Goal: Transaction & Acquisition: Purchase product/service

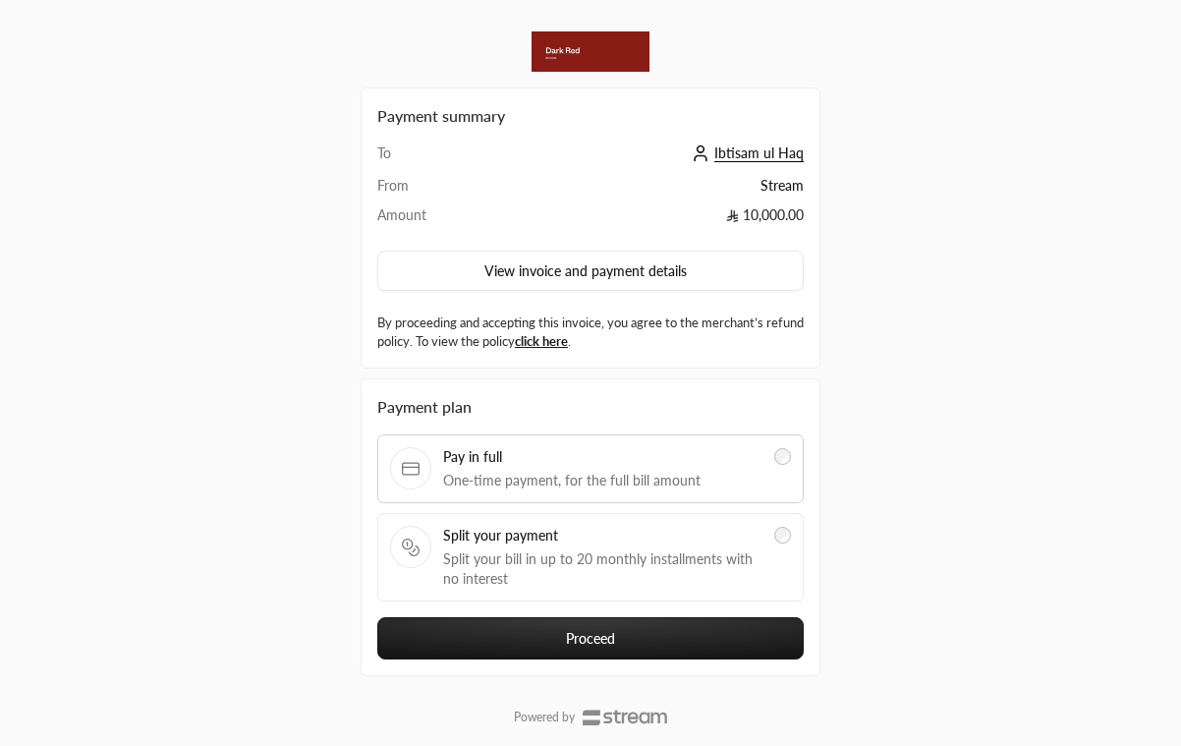
click at [580, 557] on span "Split your bill in up to 20 monthly installments with no interest" at bounding box center [602, 568] width 319 height 39
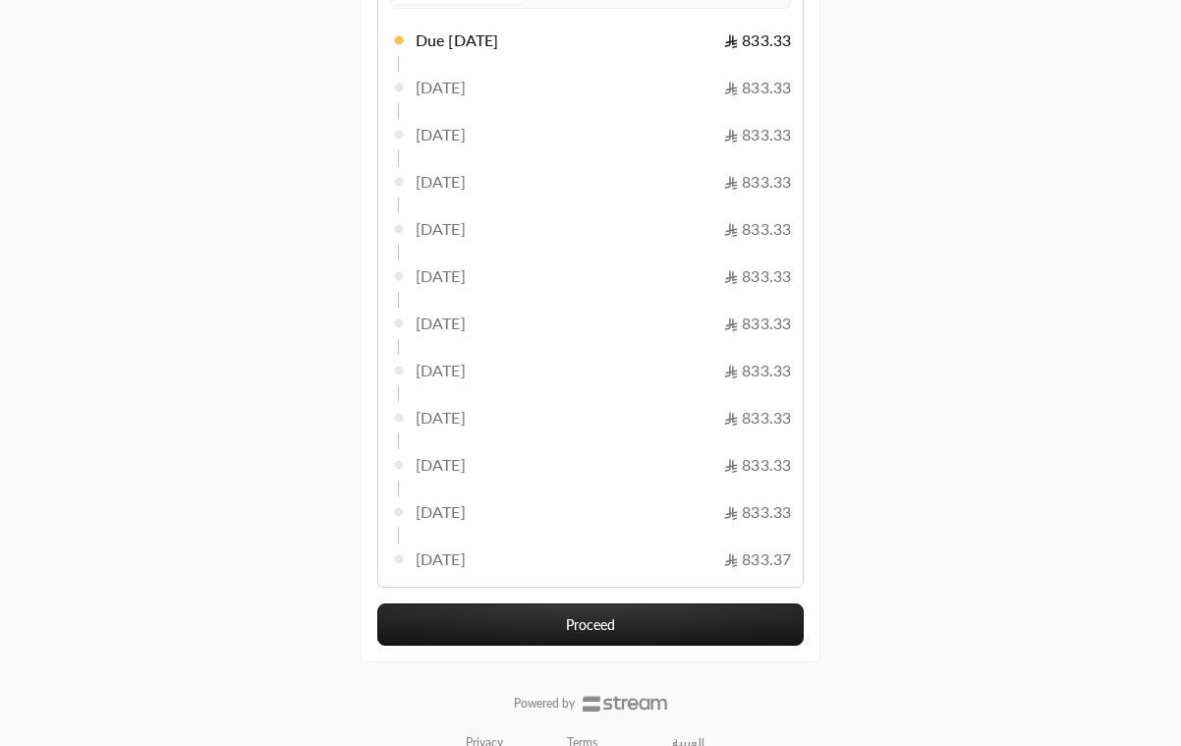
click at [626, 620] on button "Proceed" at bounding box center [590, 624] width 426 height 42
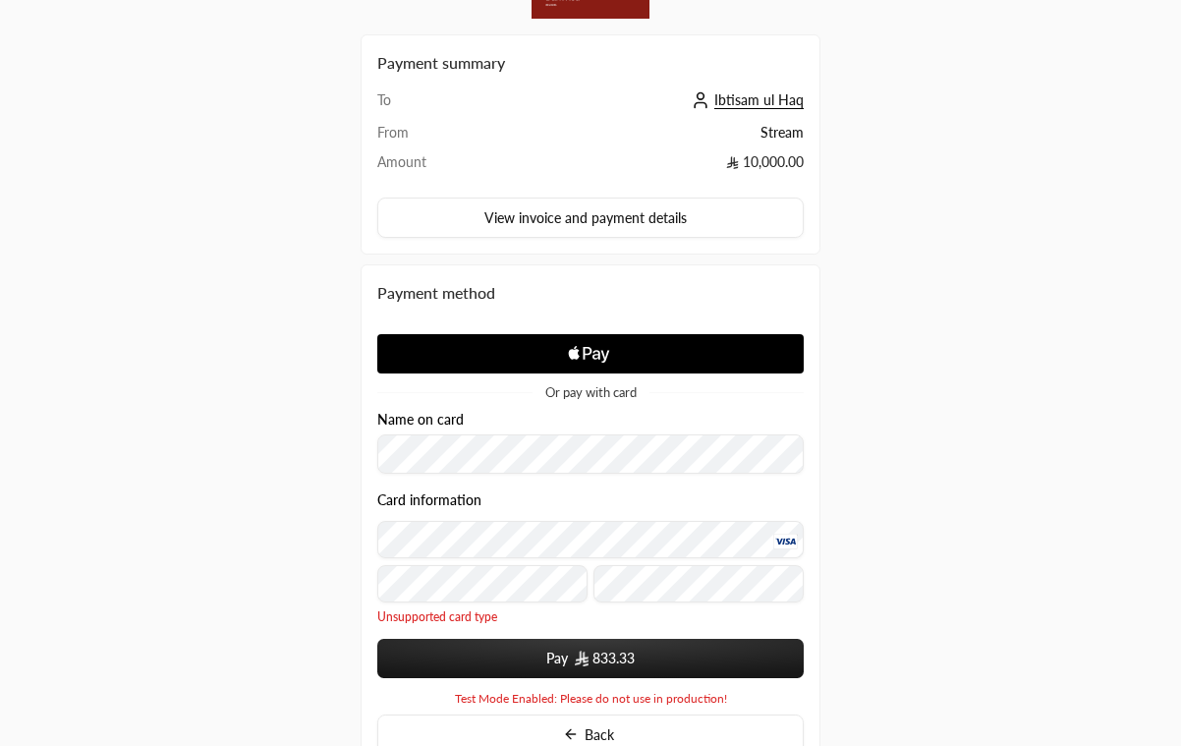
click at [548, 673] on button "Pay 833.33" at bounding box center [590, 657] width 426 height 39
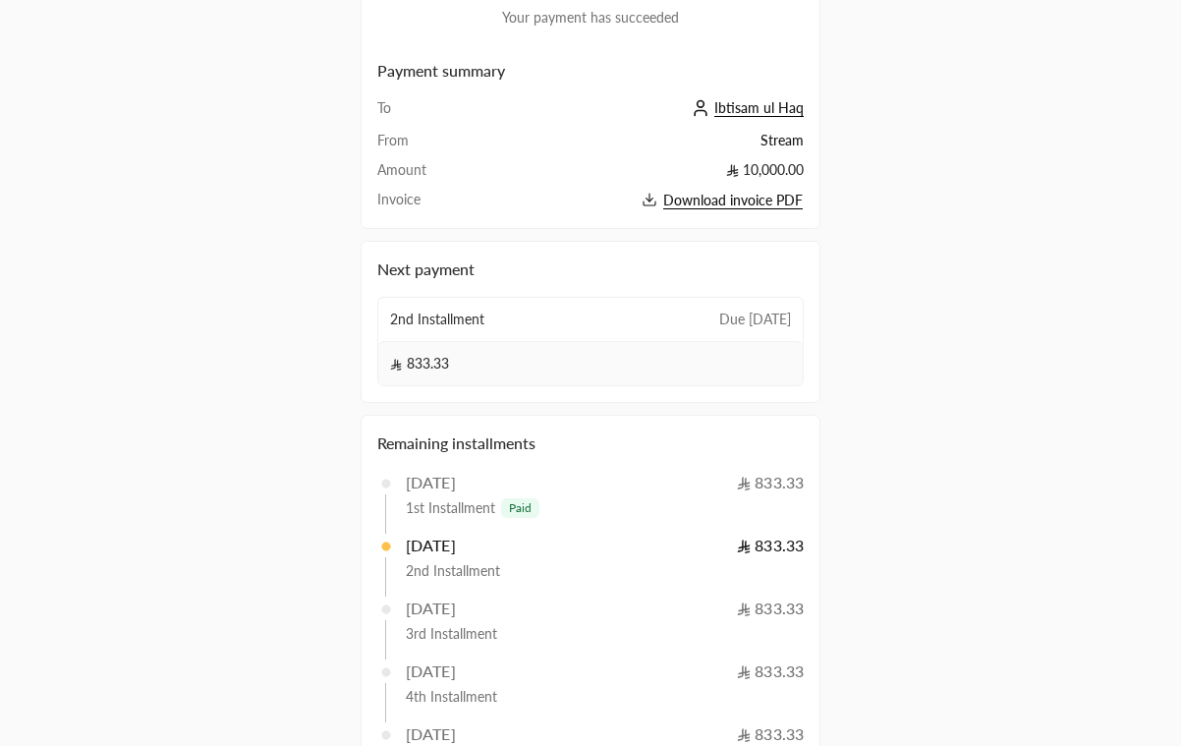
scroll to position [232, 0]
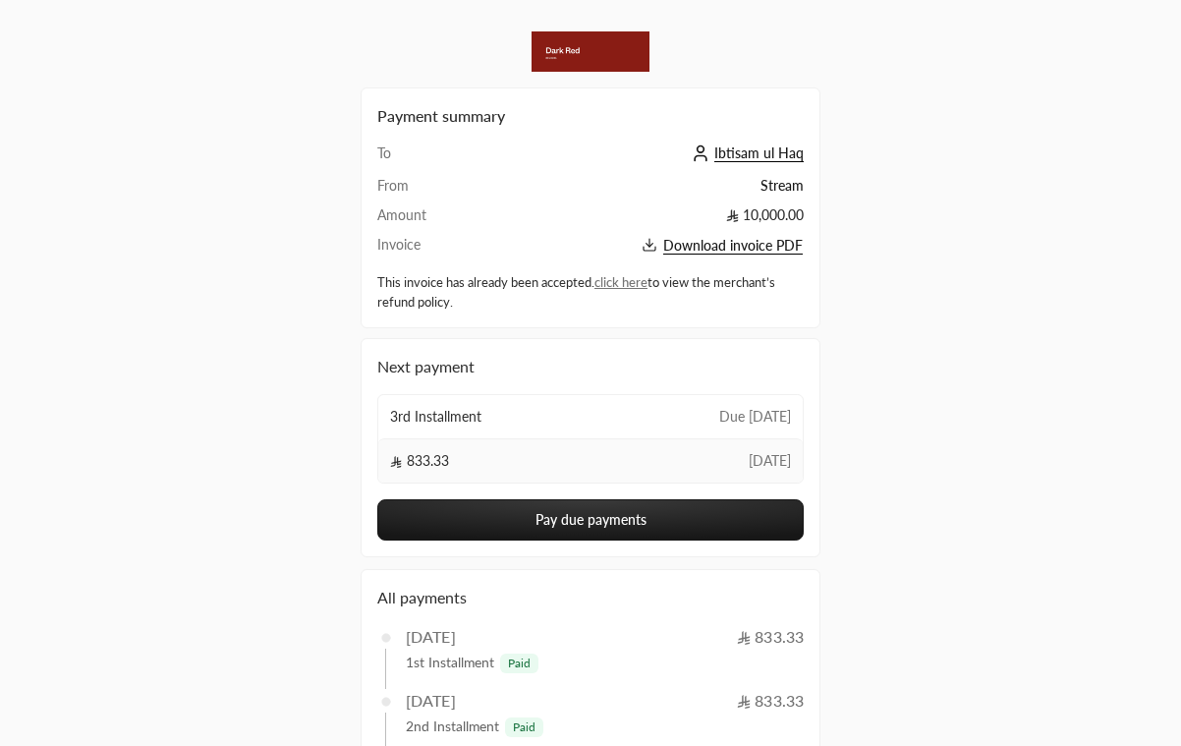
click at [722, 249] on span "Download invoice PDF" at bounding box center [732, 246] width 139 height 18
click at [734, 249] on span "Download invoice PDF" at bounding box center [732, 246] width 139 height 18
click at [596, 523] on button "Pay due payments" at bounding box center [590, 519] width 426 height 41
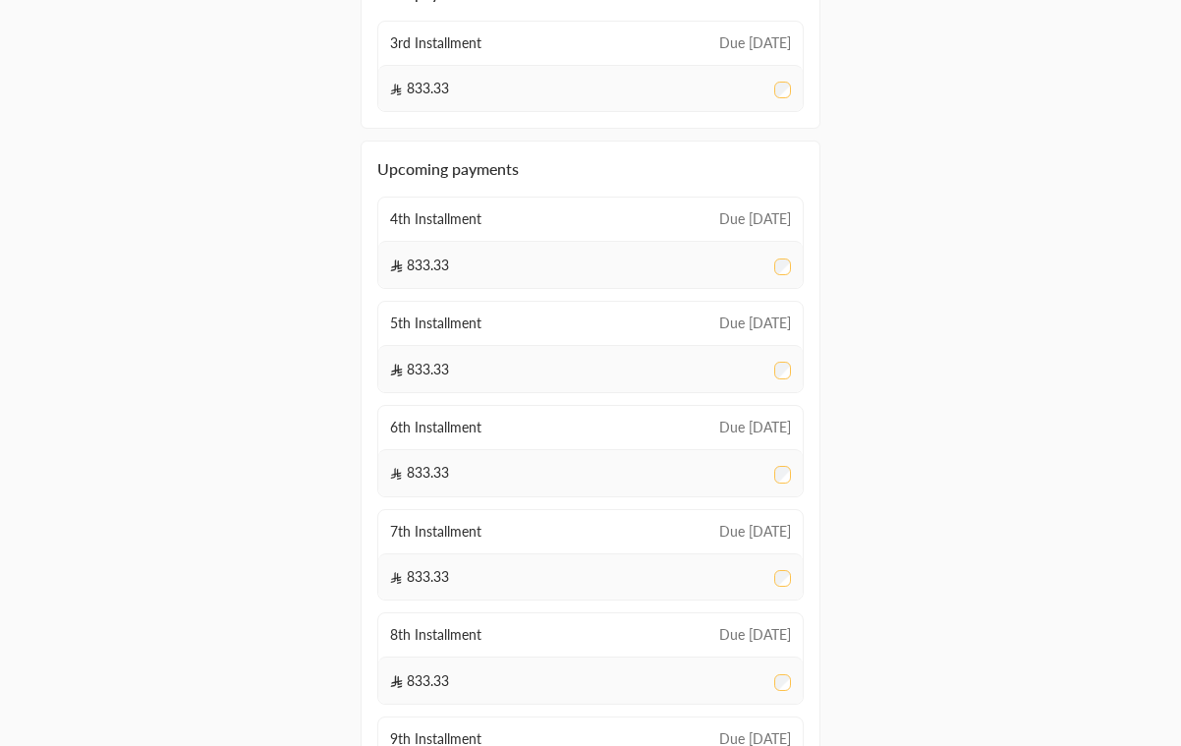
scroll to position [1016, 0]
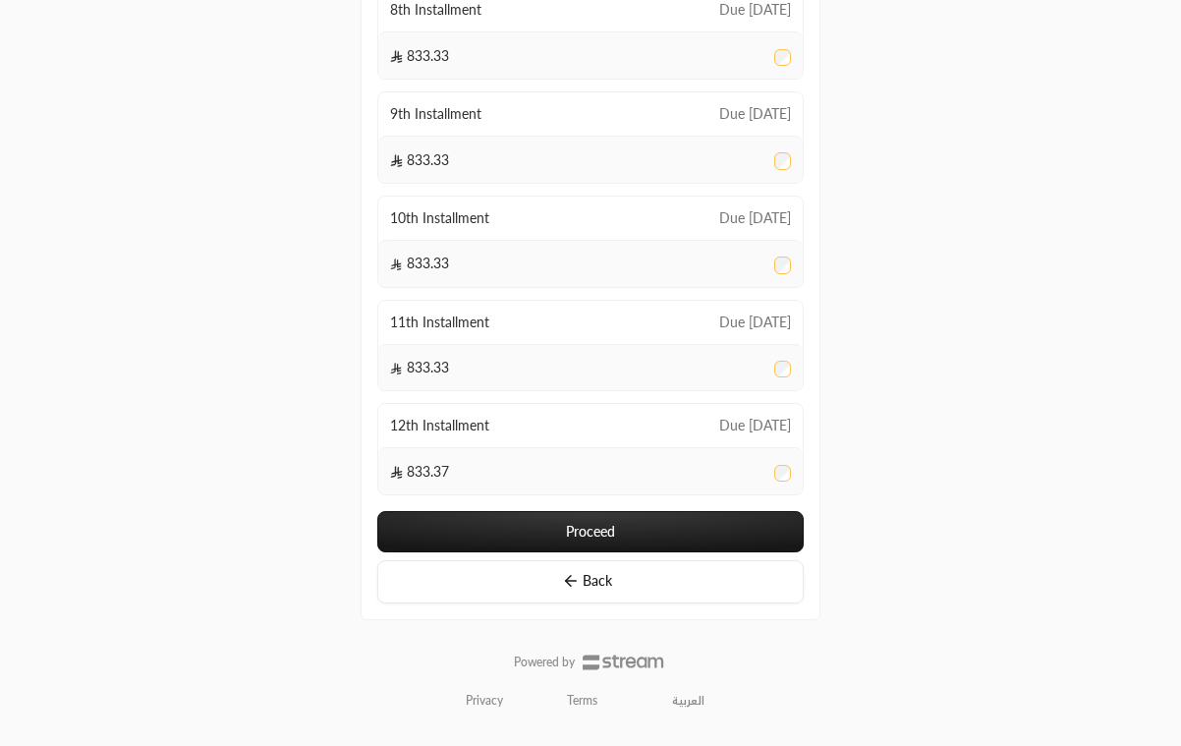
click at [622, 527] on button "Proceed" at bounding box center [590, 531] width 426 height 41
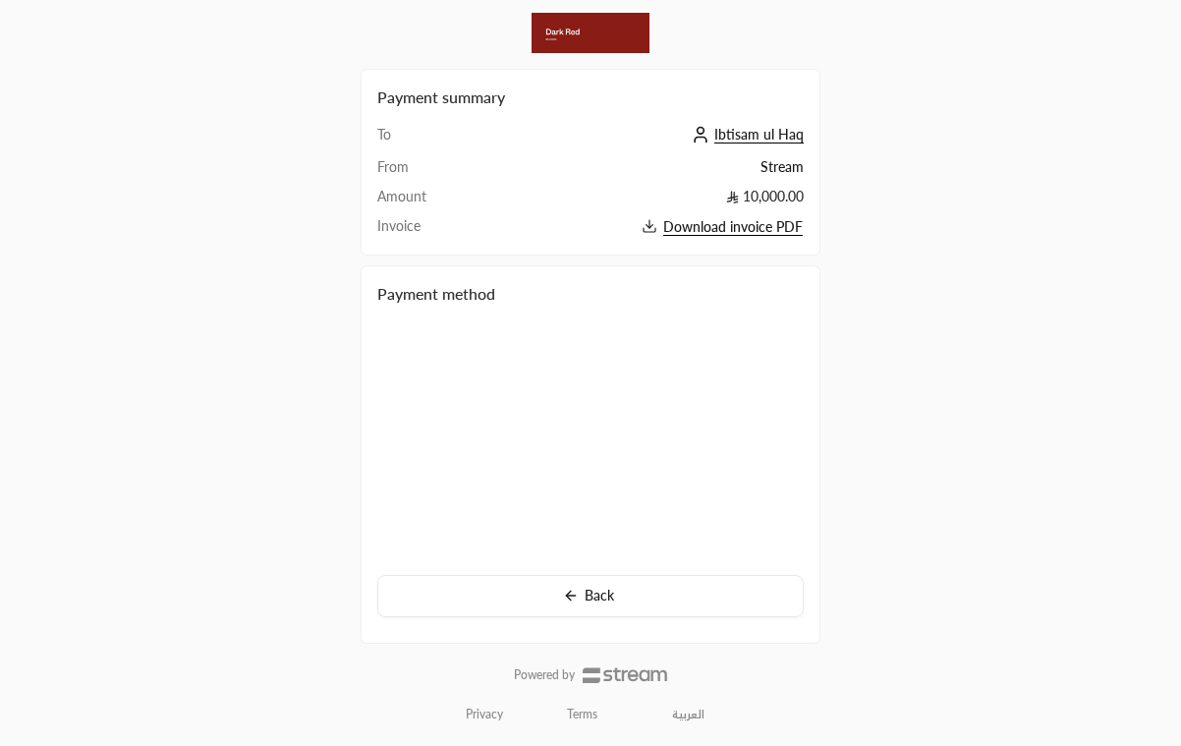
scroll to position [21, 0]
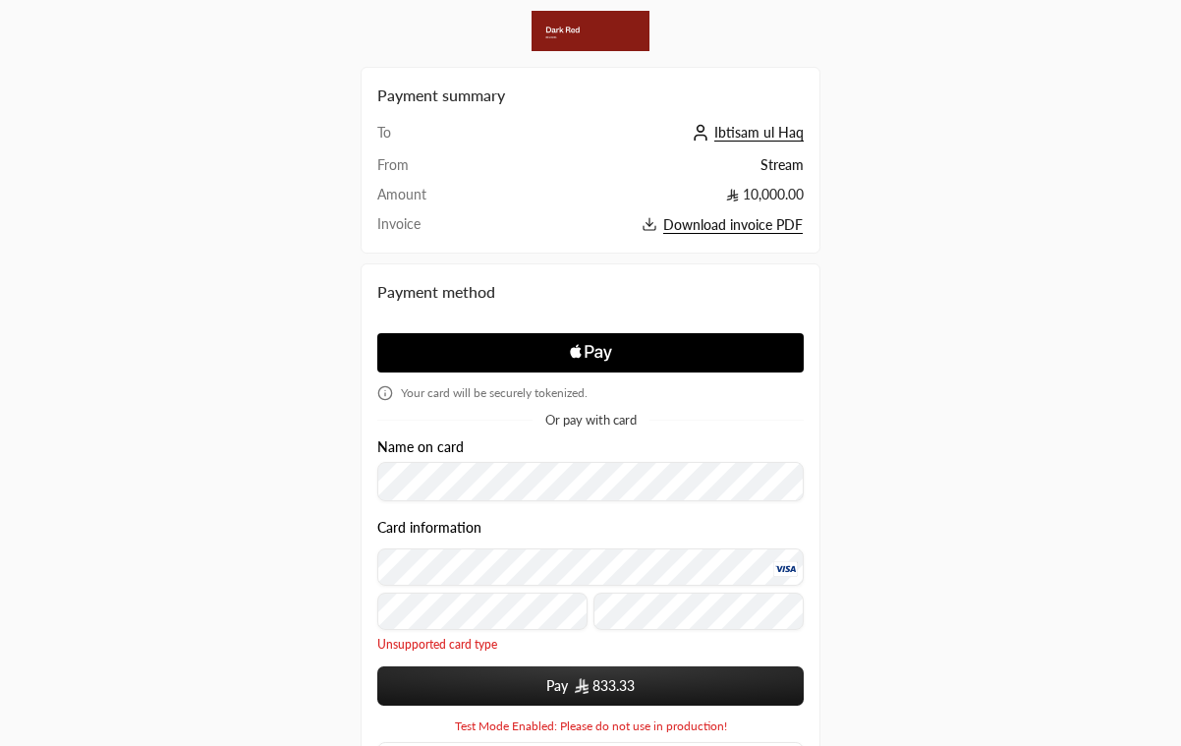
click at [539, 688] on button "Pay 833.33" at bounding box center [590, 685] width 426 height 39
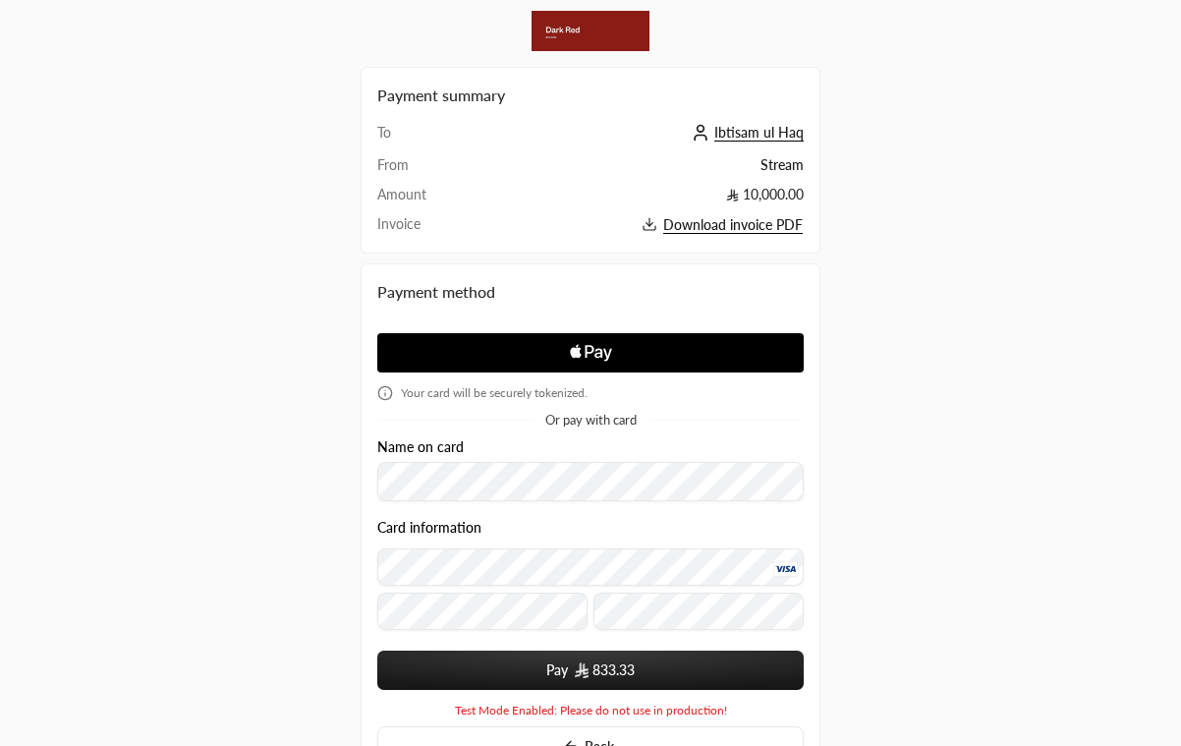
click at [530, 689] on button "Pay 833.33" at bounding box center [590, 669] width 426 height 39
